Goal: Task Accomplishment & Management: Use online tool/utility

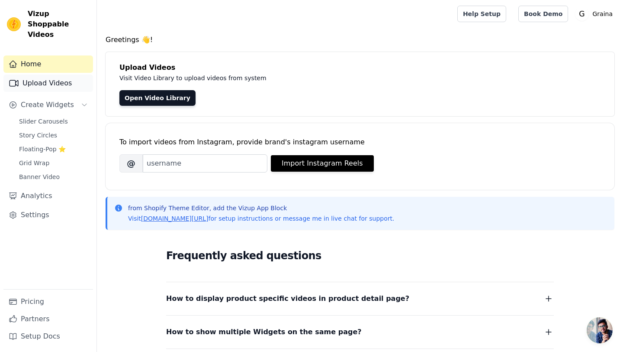
click at [44, 74] on link "Upload Videos" at bounding box center [48, 82] width 90 height 17
click at [41, 74] on link "Upload Videos" at bounding box center [48, 82] width 90 height 17
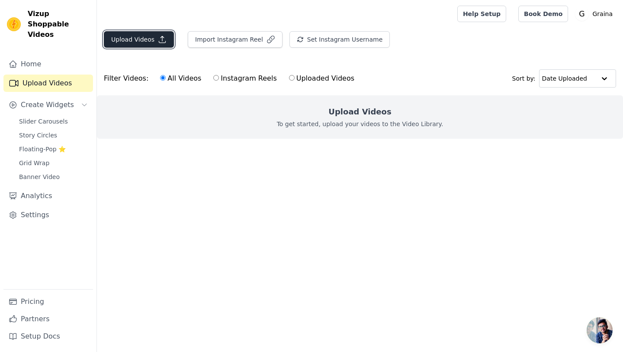
click at [143, 40] on button "Upload Videos" at bounding box center [139, 39] width 70 height 16
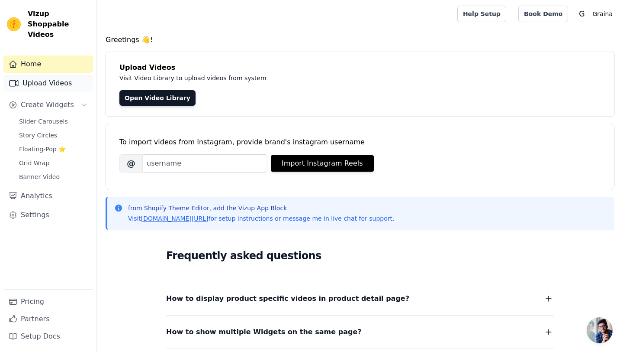
click at [71, 74] on link "Upload Videos" at bounding box center [48, 82] width 90 height 17
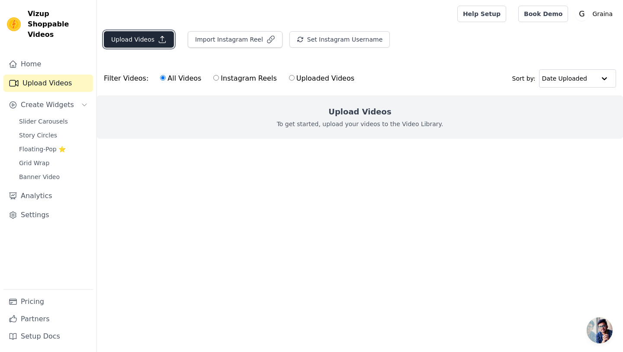
click at [126, 41] on button "Upload Videos" at bounding box center [139, 39] width 70 height 16
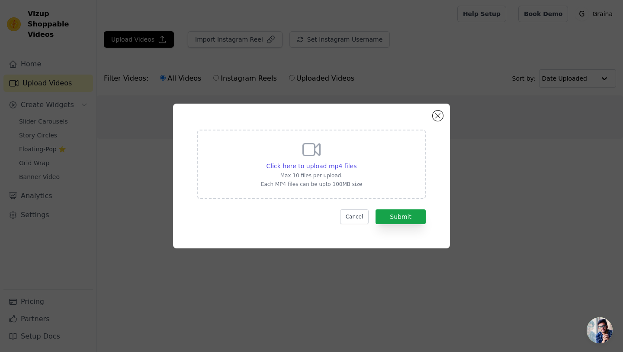
click at [334, 145] on div "Click here to upload mp4 files Max 10 files per upload. Each MP4 files can be u…" at bounding box center [311, 163] width 101 height 48
click at [356, 161] on input "Click here to upload mp4 files Max 10 files per upload. Each MP4 files can be u…" at bounding box center [356, 161] width 0 height 0
type input "C:\fakepath\fb-707883688931326-1adbafa17a-1-video.mp4"
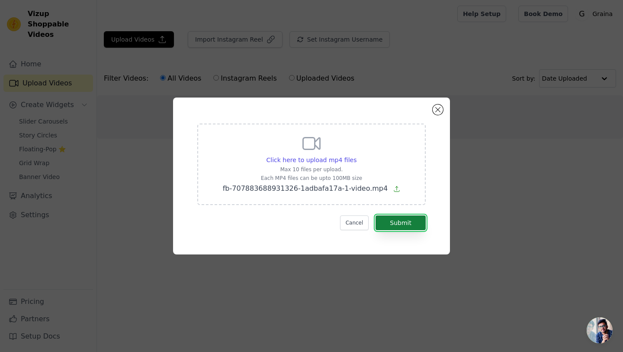
click at [395, 221] on button "Submit" at bounding box center [401, 222] width 50 height 15
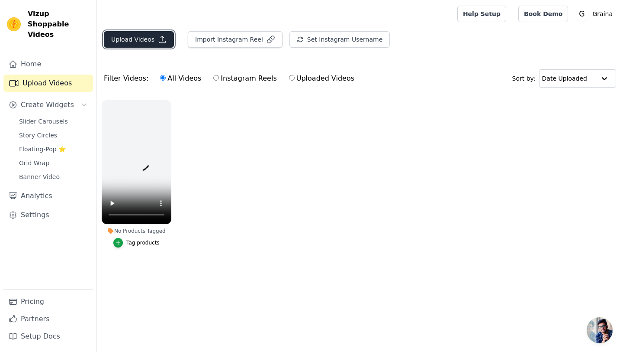
click at [135, 42] on button "Upload Videos" at bounding box center [139, 39] width 70 height 16
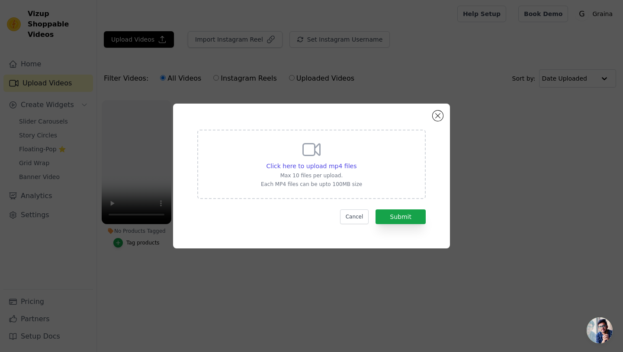
click at [259, 153] on div "Click here to upload mp4 files Max 10 files per upload. Each MP4 files can be u…" at bounding box center [311, 163] width 229 height 69
click at [356, 161] on input "Click here to upload mp4 files Max 10 files per upload. Each MP4 files can be u…" at bounding box center [356, 161] width 0 height 0
type input "C:\fakepath\fb-646474511849038-f570df3594-1-video.mp4"
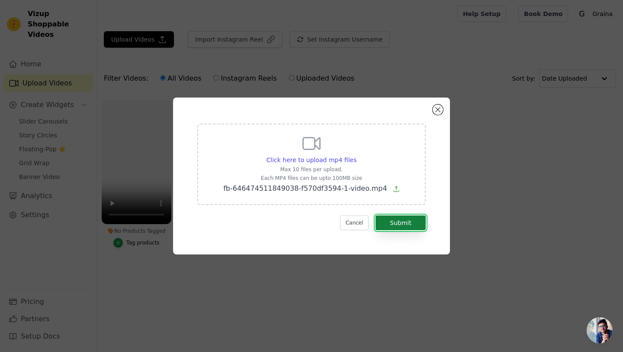
click at [394, 217] on button "Submit" at bounding box center [401, 222] width 50 height 15
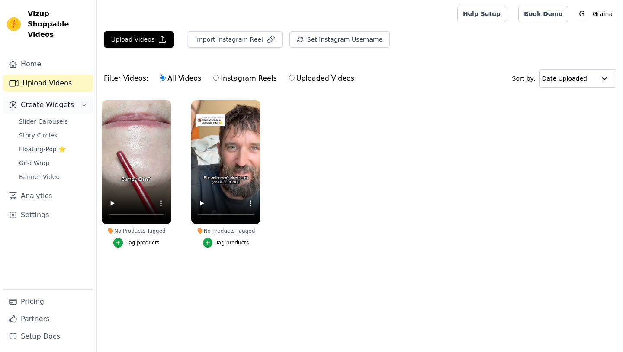
click at [67, 100] on span "Create Widgets" at bounding box center [47, 105] width 53 height 10
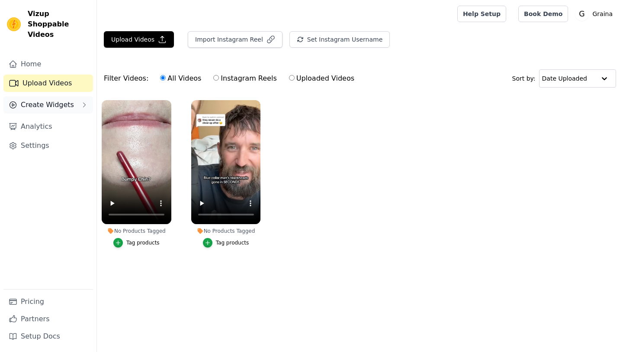
click at [67, 100] on span "Create Widgets" at bounding box center [47, 105] width 53 height 10
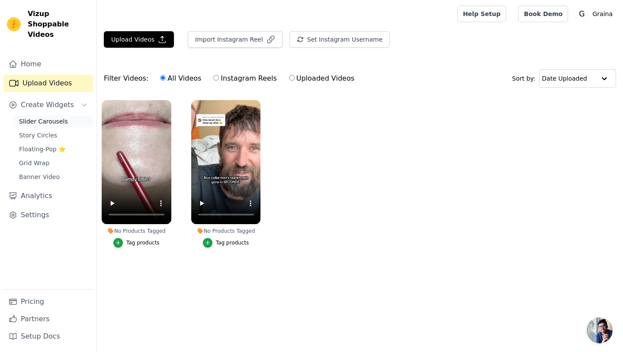
click at [54, 117] on span "Slider Carousels" at bounding box center [43, 121] width 49 height 9
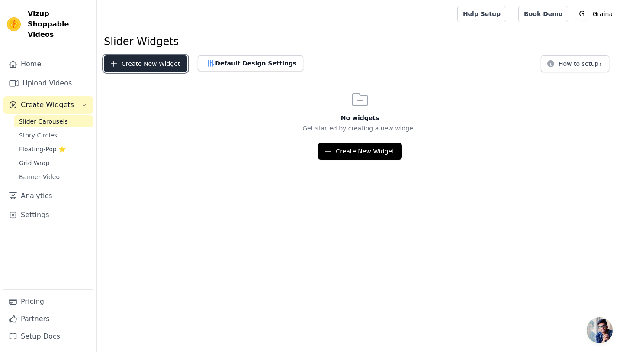
click at [131, 61] on button "Create New Widget" at bounding box center [146, 63] width 84 height 16
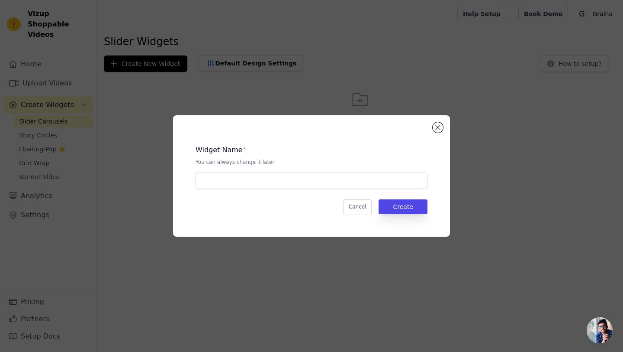
click at [274, 190] on div "Widget Name * You can always change it later Cancel Create" at bounding box center [311, 176] width 249 height 94
click at [274, 183] on input "text" at bounding box center [312, 180] width 232 height 16
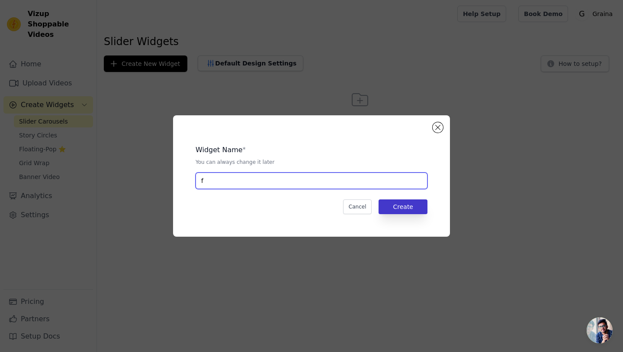
type input "f"
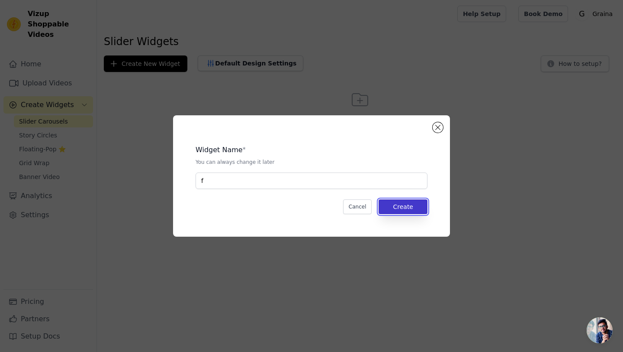
click at [394, 203] on button "Create" at bounding box center [403, 206] width 49 height 15
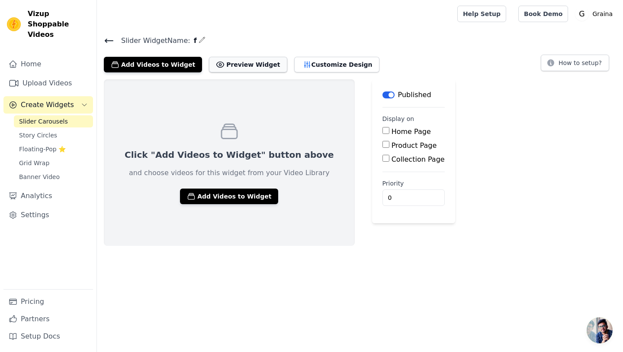
click at [252, 66] on button "Preview Widget" at bounding box center [248, 65] width 78 height 16
click at [171, 64] on button "Add Videos to Widget" at bounding box center [153, 65] width 98 height 16
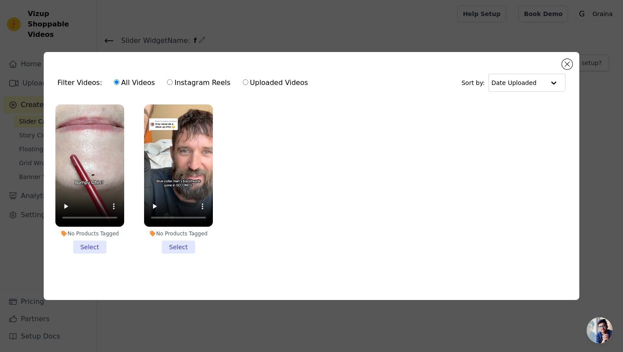
click at [96, 241] on li "No Products Tagged Select" at bounding box center [89, 178] width 69 height 149
click at [0, 0] on input "No Products Tagged Select" at bounding box center [0, 0] width 0 height 0
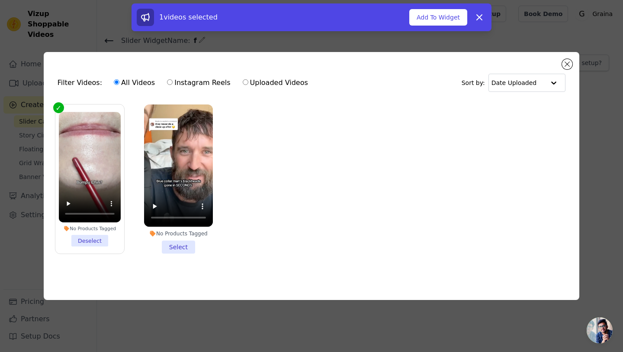
click at [172, 245] on li "No Products Tagged Select" at bounding box center [178, 178] width 69 height 149
click at [0, 0] on input "No Products Tagged Select" at bounding box center [0, 0] width 0 height 0
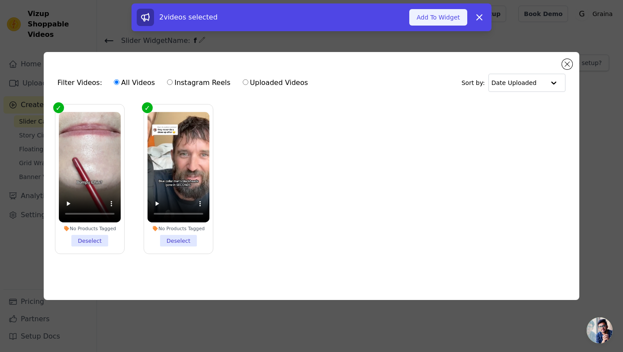
click at [449, 20] on button "Add To Widget" at bounding box center [439, 17] width 58 height 16
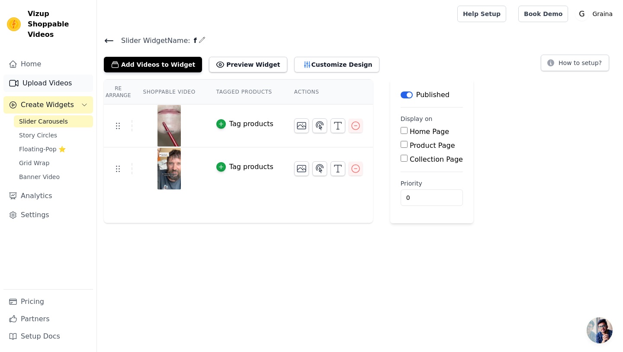
click at [49, 74] on link "Upload Videos" at bounding box center [48, 82] width 90 height 17
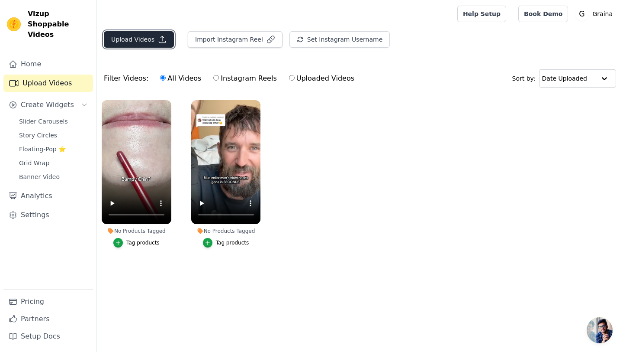
click at [143, 43] on button "Upload Videos" at bounding box center [139, 39] width 70 height 16
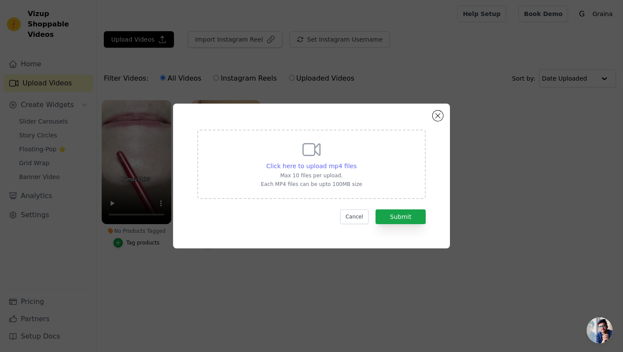
click at [315, 167] on span "Click here to upload mp4 files" at bounding box center [312, 165] width 90 height 7
click at [356, 161] on input "Click here to upload mp4 files Max 10 files per upload. Each MP4 files can be u…" at bounding box center [356, 161] width 0 height 0
click at [325, 166] on span "Click here to upload mp4 files" at bounding box center [312, 165] width 90 height 7
click at [356, 161] on input "Click here to upload mp4 files Max 10 files per upload. Each MP4 files can be u…" at bounding box center [356, 161] width 0 height 0
type input "C:\fakepath\fb-1148233593834553-78826e3ecd-1-video.mp4"
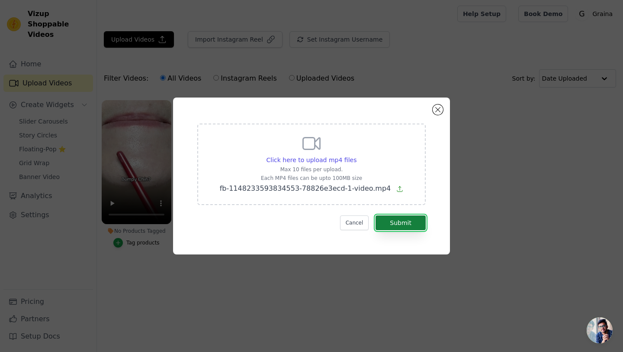
click at [394, 217] on button "Submit" at bounding box center [401, 222] width 50 height 15
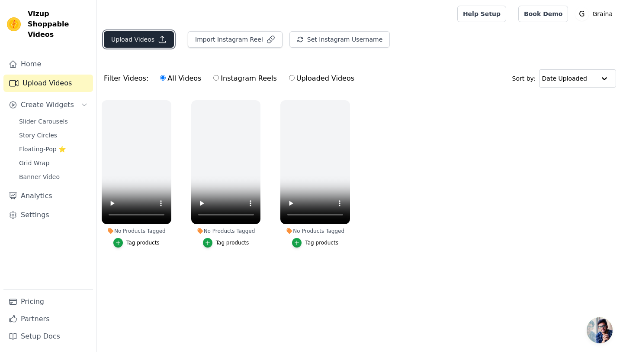
click at [155, 43] on button "Upload Videos" at bounding box center [139, 39] width 70 height 16
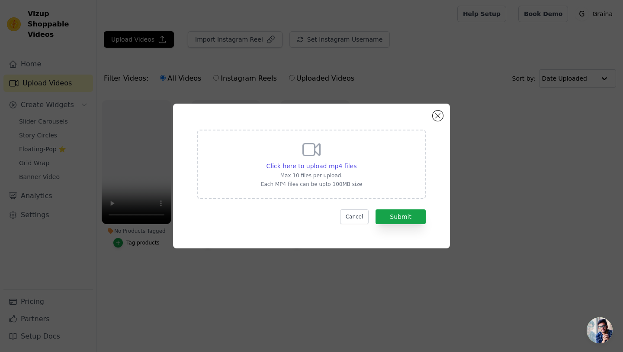
click at [243, 180] on div "Click here to upload mp4 files Max 10 files per upload. Each MP4 files can be u…" at bounding box center [311, 163] width 229 height 69
click at [356, 161] on input "Click here to upload mp4 files Max 10 files per upload. Each MP4 files can be u…" at bounding box center [356, 161] width 0 height 0
type input "C:\fakepath\fb-24758247180465821-cff772d9ce-1-video.mp4"
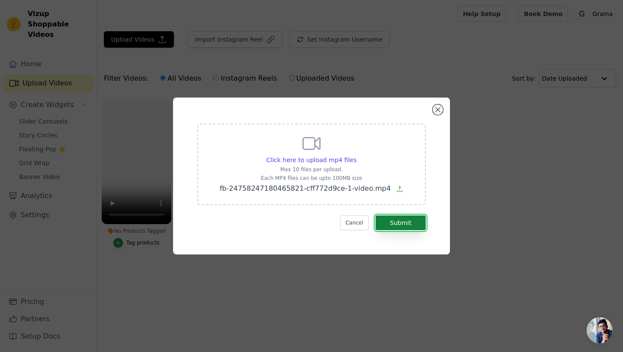
click at [402, 227] on button "Submit" at bounding box center [401, 222] width 50 height 15
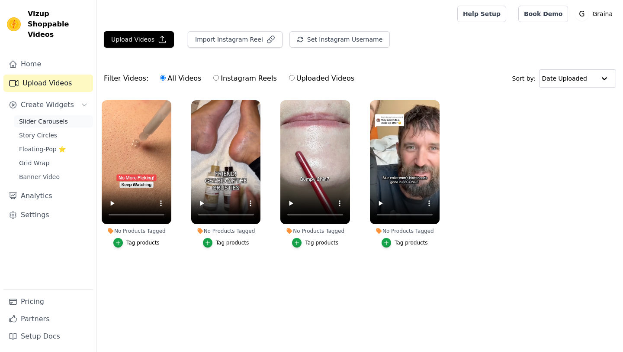
click at [36, 117] on span "Slider Carousels" at bounding box center [43, 121] width 49 height 9
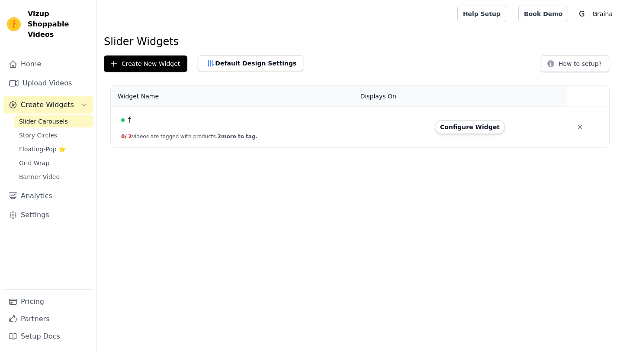
click at [267, 120] on div "f" at bounding box center [235, 120] width 229 height 12
click at [468, 130] on button "Configure Widget" at bounding box center [470, 127] width 70 height 14
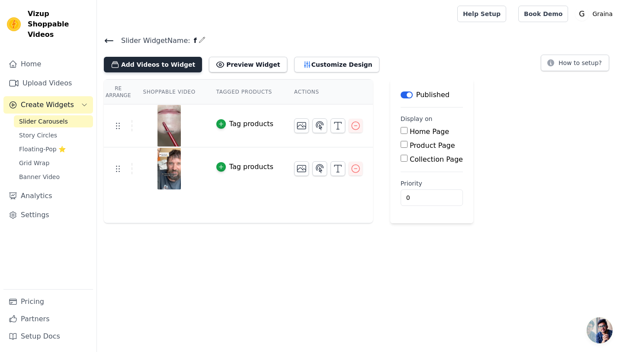
click at [146, 67] on button "Add Videos to Widget" at bounding box center [153, 65] width 98 height 16
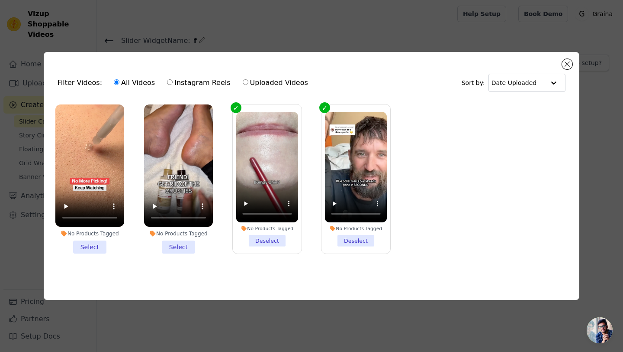
click at [175, 252] on li "No Products Tagged Select" at bounding box center [178, 178] width 69 height 149
click at [0, 0] on input "No Products Tagged Select" at bounding box center [0, 0] width 0 height 0
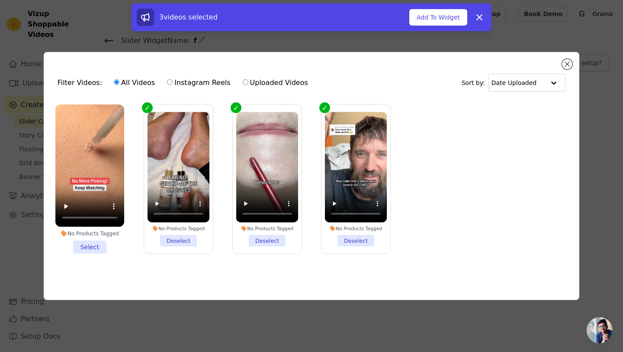
click at [96, 247] on li "No Products Tagged Select" at bounding box center [89, 178] width 69 height 149
click at [0, 0] on input "No Products Tagged Select" at bounding box center [0, 0] width 0 height 0
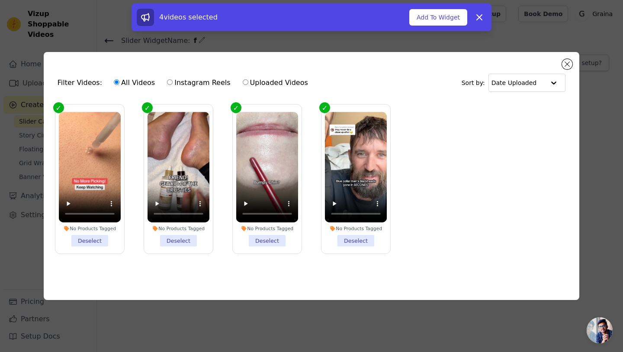
click at [356, 242] on li "No Products Tagged Deselect" at bounding box center [356, 179] width 62 height 134
click at [0, 0] on input "No Products Tagged Deselect" at bounding box center [0, 0] width 0 height 0
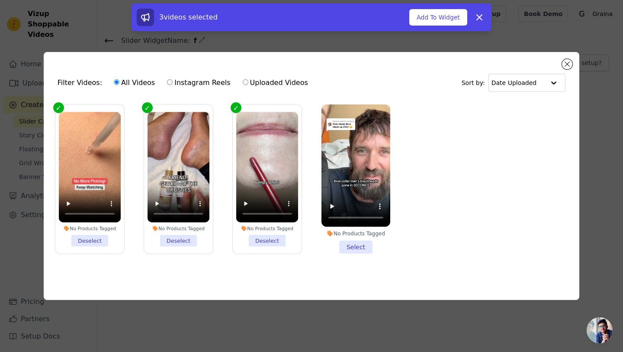
click at [274, 244] on li "No Products Tagged Deselect" at bounding box center [267, 179] width 62 height 134
click at [0, 0] on input "No Products Tagged Deselect" at bounding box center [0, 0] width 0 height 0
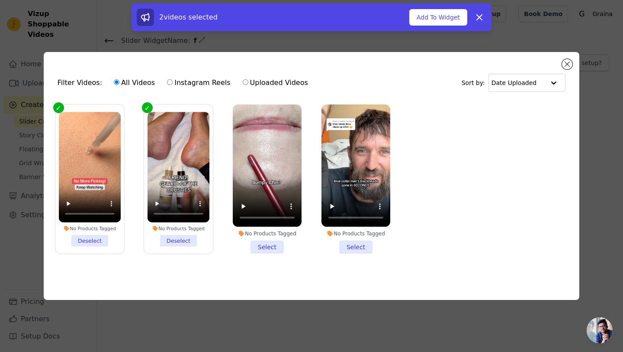
click at [186, 237] on li "No Products Tagged Deselect" at bounding box center [179, 179] width 62 height 134
click at [0, 0] on input "No Products Tagged Deselect" at bounding box center [0, 0] width 0 height 0
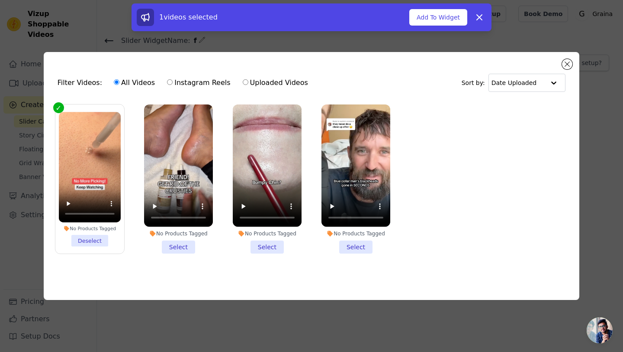
click at [96, 238] on li "No Products Tagged Deselect" at bounding box center [90, 179] width 62 height 134
click at [0, 0] on input "No Products Tagged Deselect" at bounding box center [0, 0] width 0 height 0
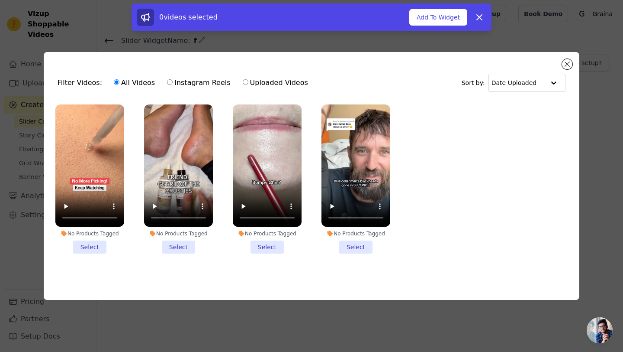
click at [178, 244] on li "No Products Tagged Select" at bounding box center [178, 178] width 69 height 149
click at [0, 0] on input "No Products Tagged Select" at bounding box center [0, 0] width 0 height 0
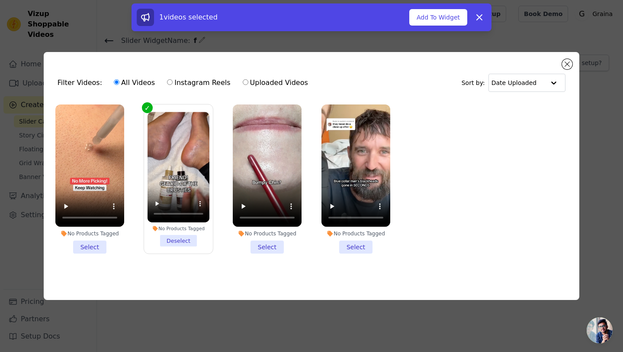
click at [268, 244] on li "No Products Tagged Select" at bounding box center [267, 178] width 69 height 149
click at [0, 0] on input "No Products Tagged Select" at bounding box center [0, 0] width 0 height 0
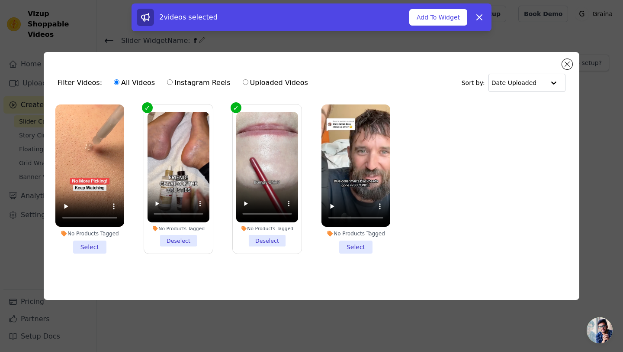
click at [349, 242] on li "No Products Tagged Select" at bounding box center [356, 178] width 69 height 149
click at [0, 0] on input "No Products Tagged Select" at bounding box center [0, 0] width 0 height 0
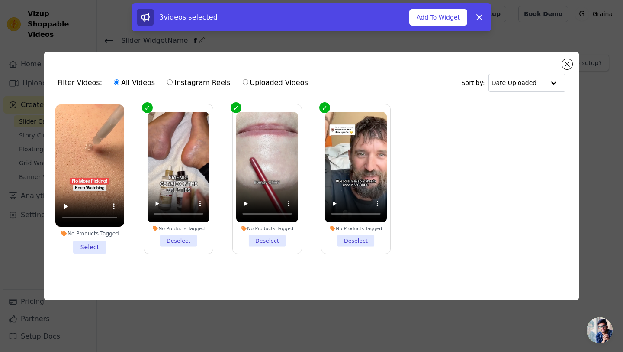
click at [354, 241] on li "No Products Tagged Deselect" at bounding box center [356, 179] width 62 height 134
click at [0, 0] on input "No Products Tagged Deselect" at bounding box center [0, 0] width 0 height 0
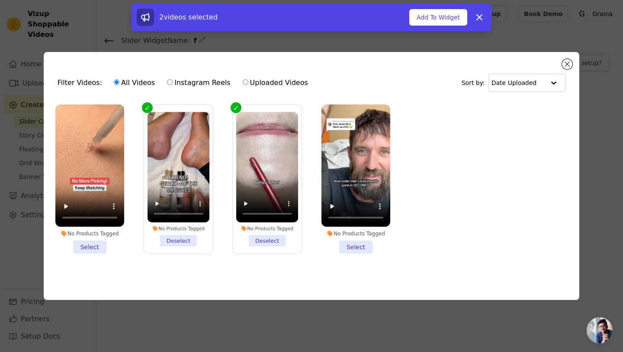
click at [95, 247] on li "No Products Tagged Select" at bounding box center [89, 178] width 69 height 149
click at [0, 0] on input "No Products Tagged Select" at bounding box center [0, 0] width 0 height 0
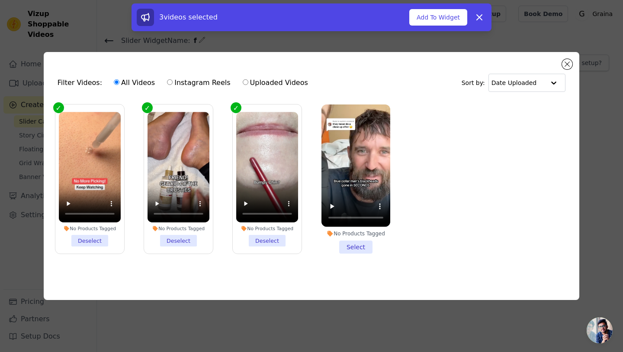
click at [355, 246] on li "No Products Tagged Select" at bounding box center [356, 178] width 69 height 149
click at [0, 0] on input "No Products Tagged Select" at bounding box center [0, 0] width 0 height 0
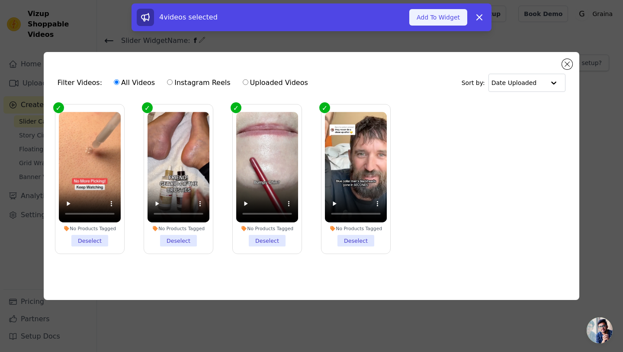
click at [429, 21] on button "Add To Widget" at bounding box center [439, 17] width 58 height 16
